Goal: Find specific page/section: Find specific page/section

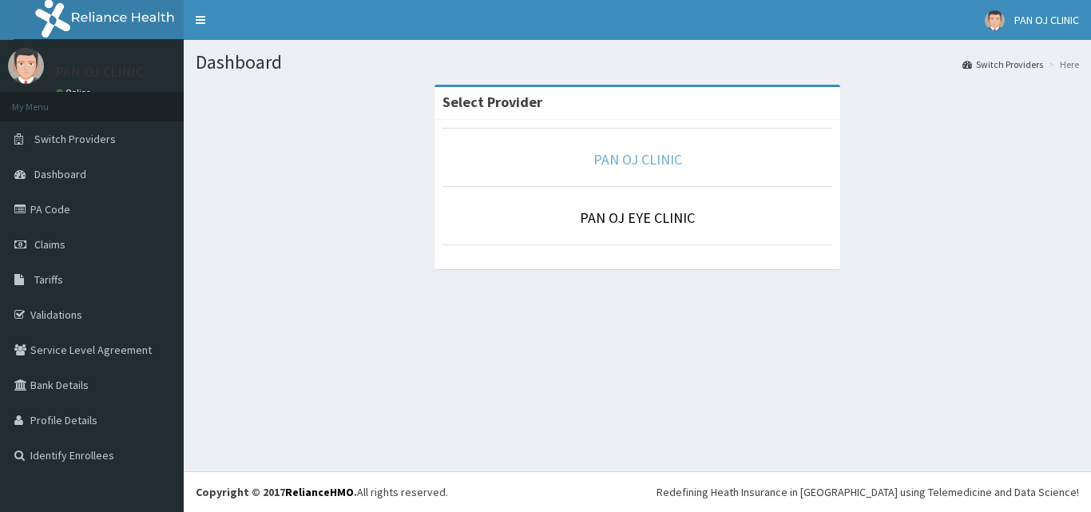
click at [642, 158] on link "PAN OJ CLINIC" at bounding box center [638, 159] width 89 height 18
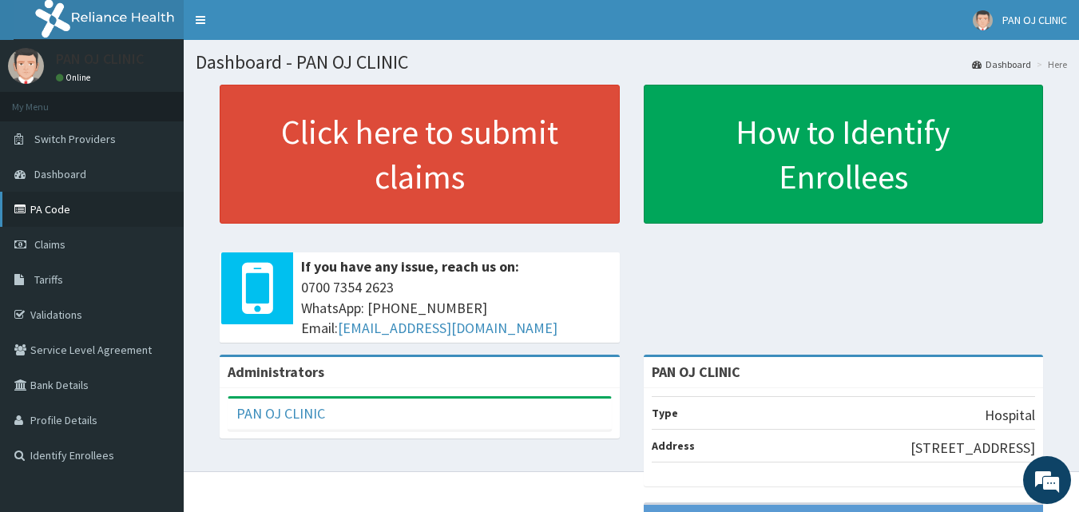
click at [50, 208] on link "PA Code" at bounding box center [92, 209] width 184 height 35
